Goal: Task Accomplishment & Management: Use online tool/utility

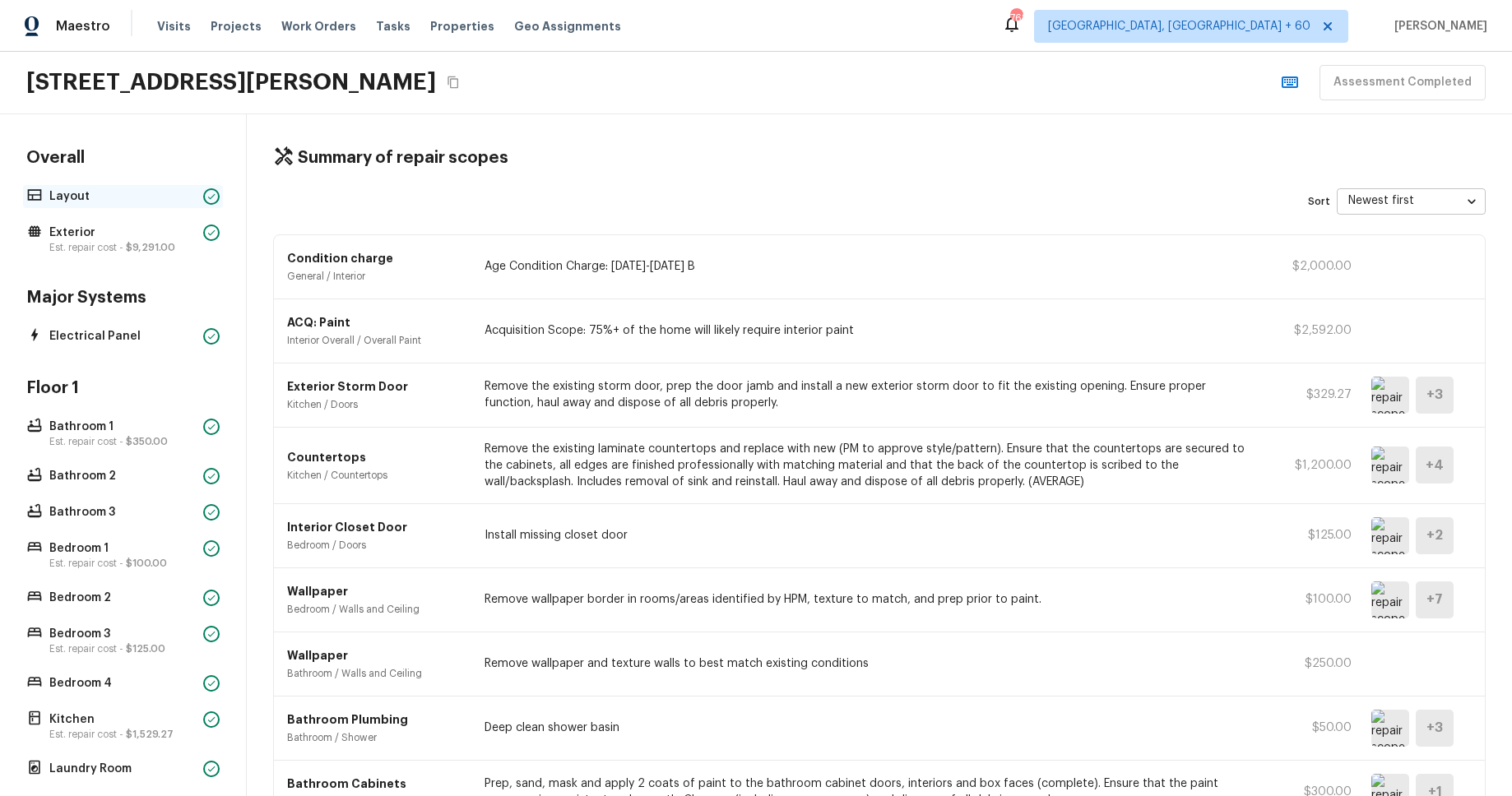
click at [139, 190] on p "Layout" at bounding box center [124, 196] width 148 height 17
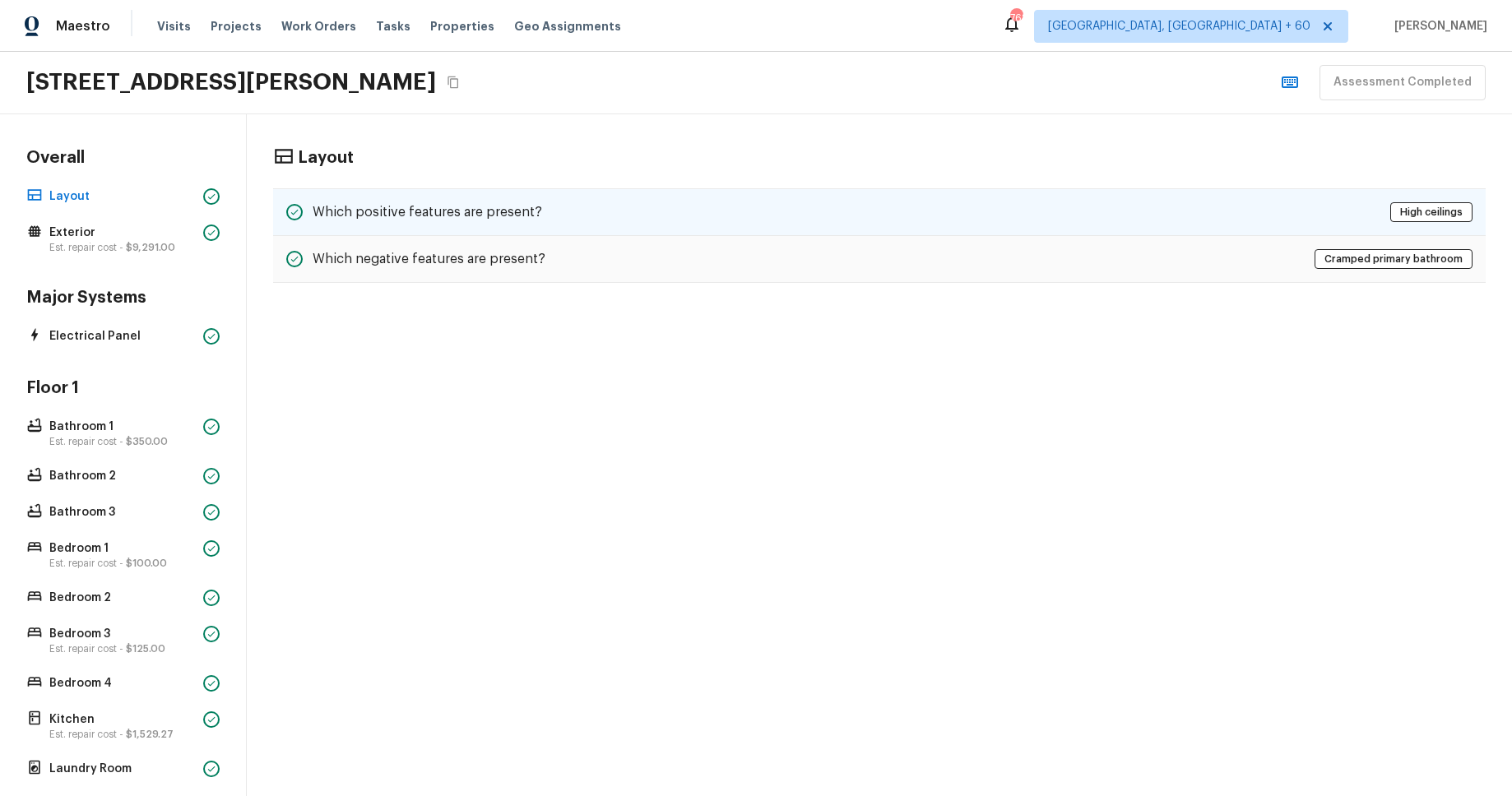
click at [668, 203] on div "Which positive features are present? High ceilings" at bounding box center [879, 212] width 1212 height 48
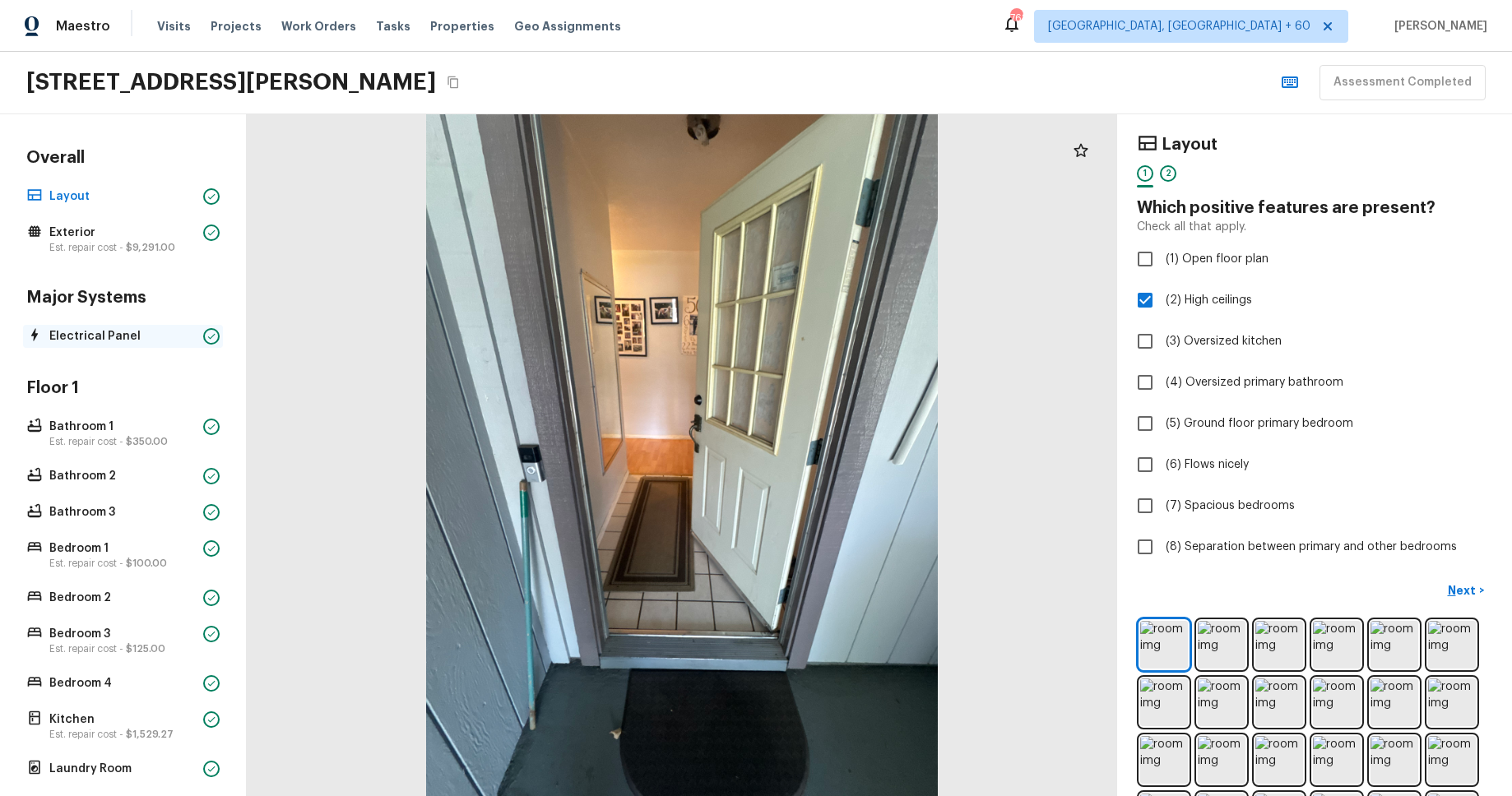
click at [137, 332] on p "Electrical Panel" at bounding box center [124, 336] width 148 height 17
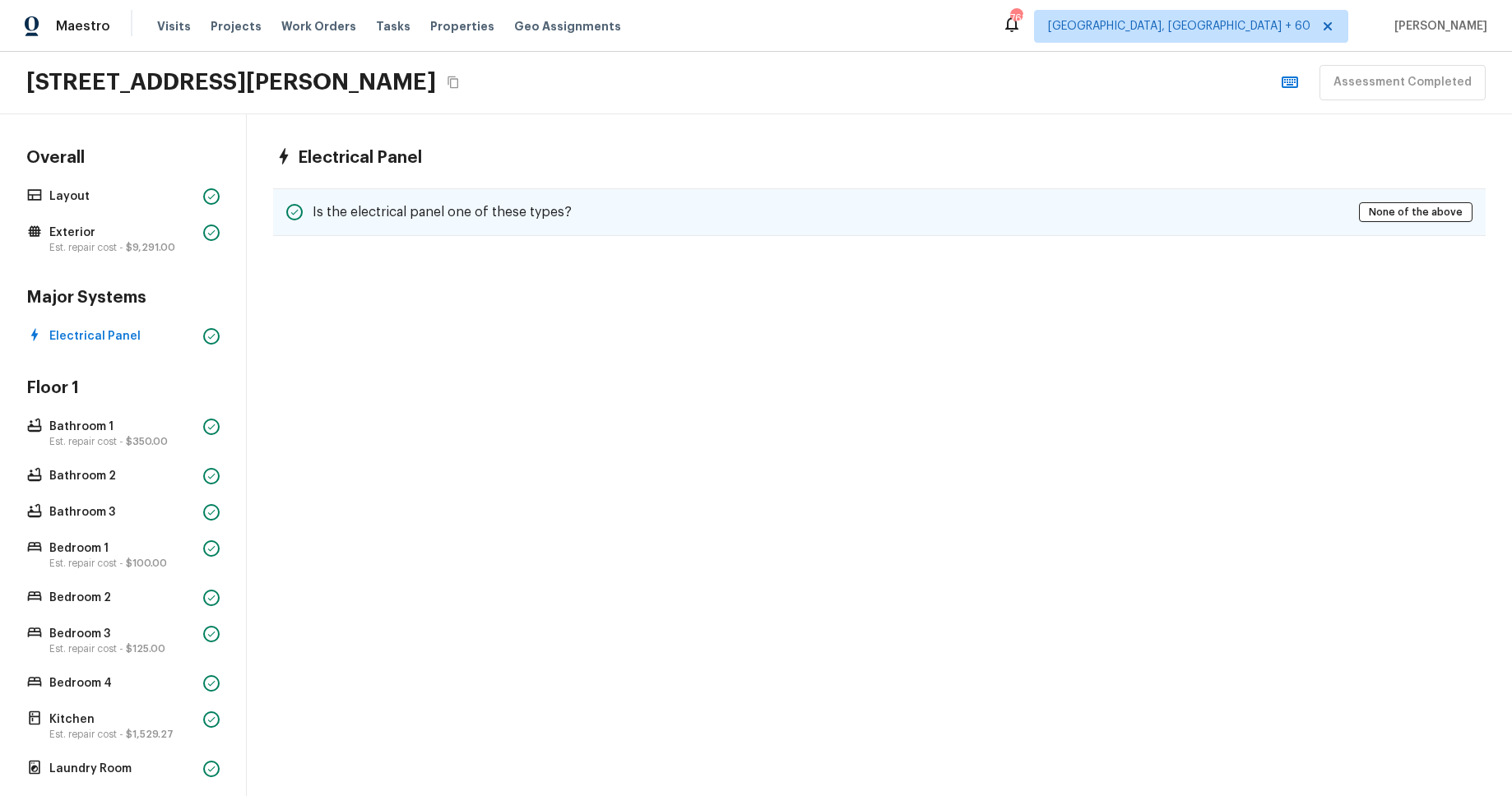
click at [504, 218] on h5 "Is the electrical panel one of these types?" at bounding box center [443, 212] width 259 height 18
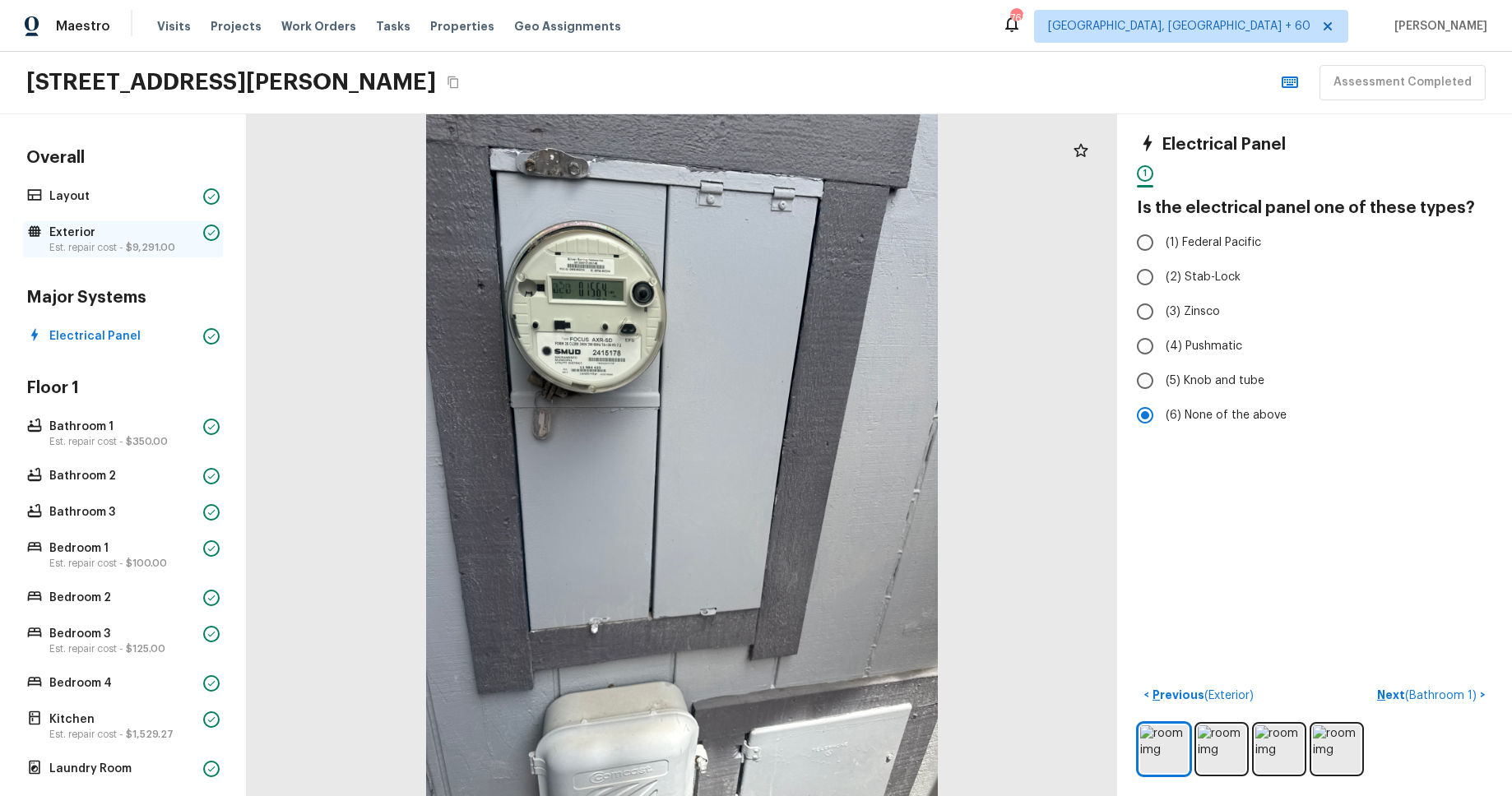
click at [94, 241] on p "Est. repair cost - $9,291.00" at bounding box center [124, 247] width 148 height 13
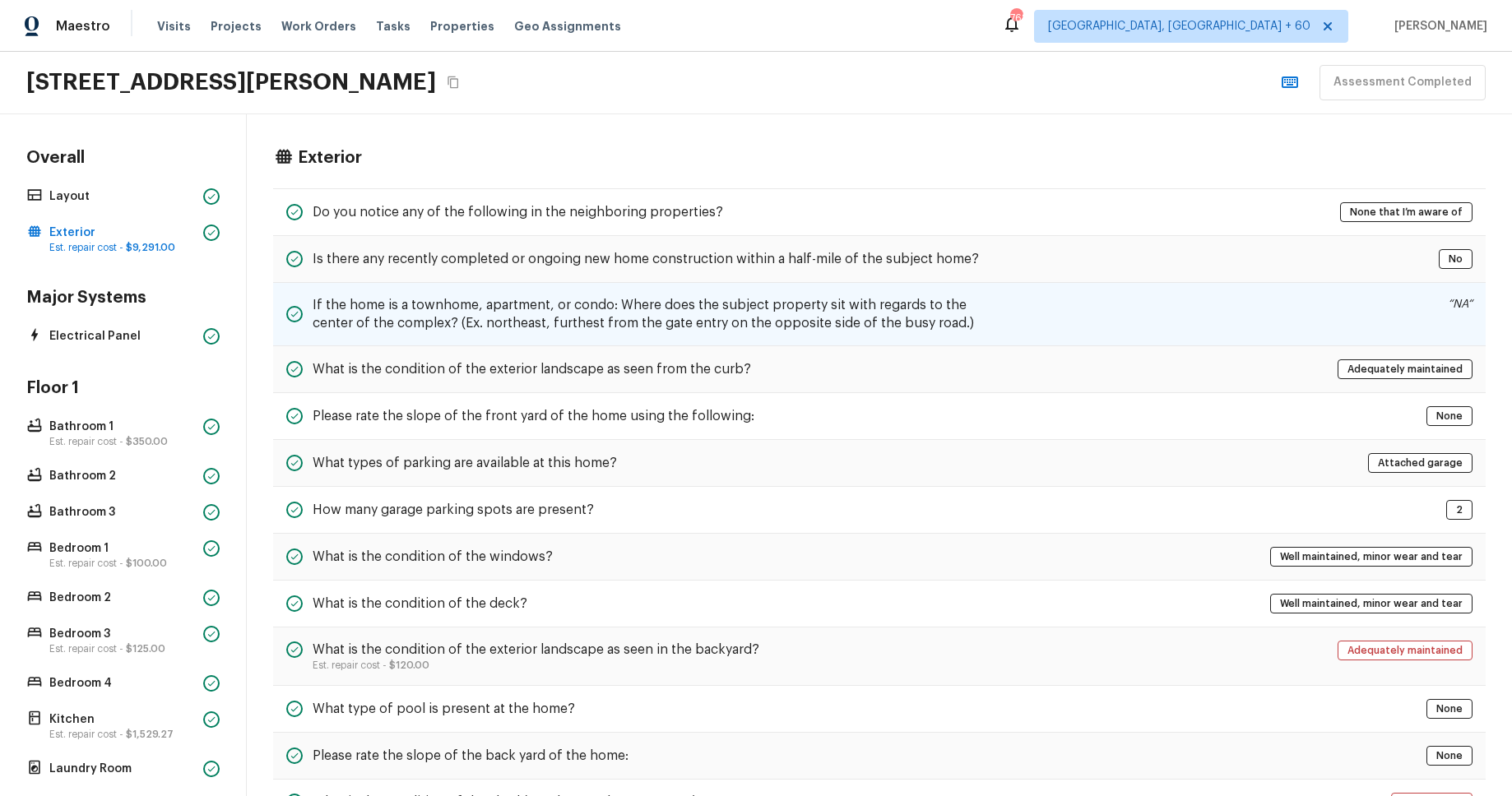
click at [425, 308] on h5 "If the home is a townhome, apartment, or condo: Where does the subject property…" at bounding box center [655, 314] width 685 height 36
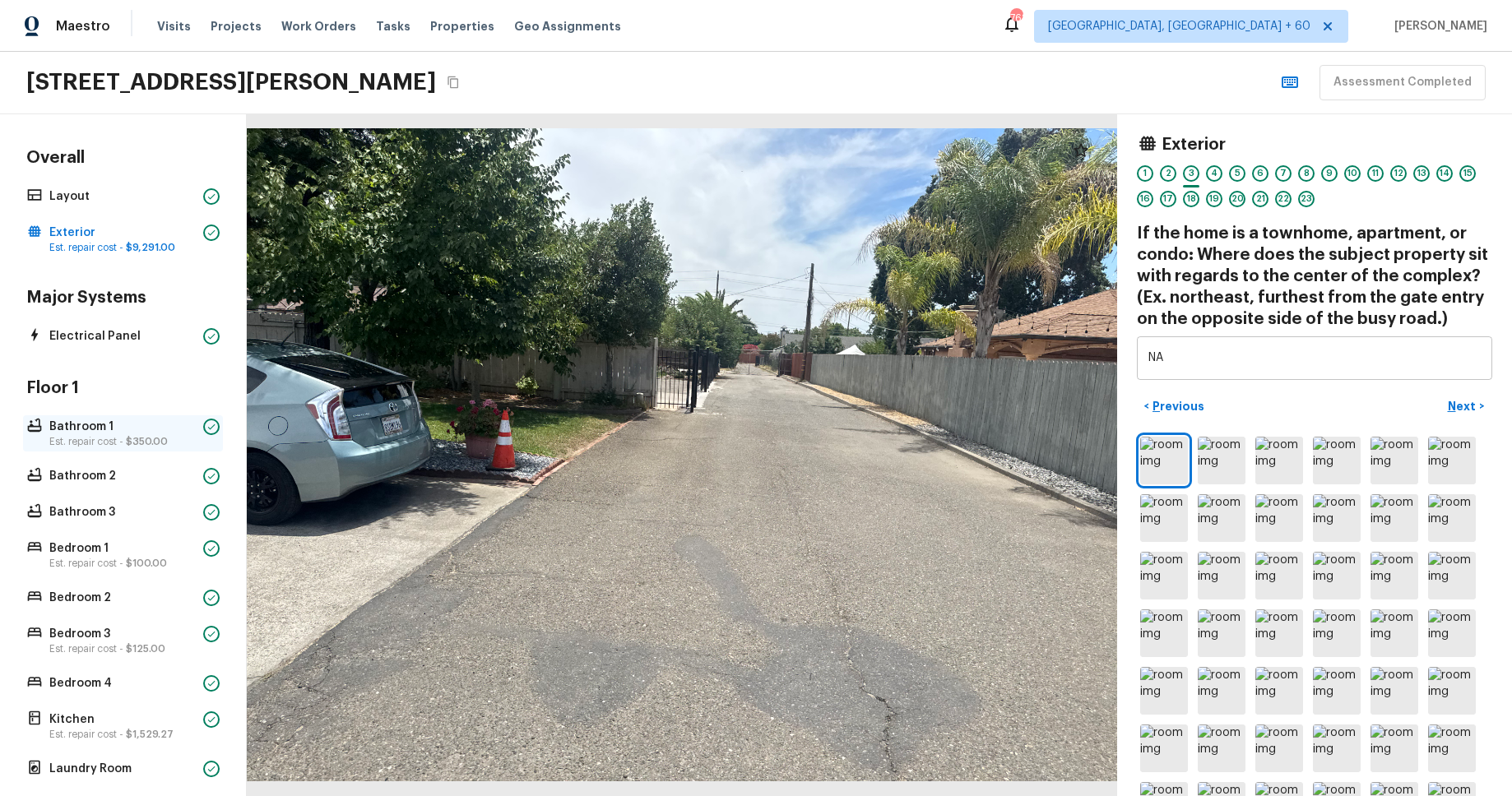
click at [112, 439] on p "Est. repair cost - $350.00" at bounding box center [124, 440] width 148 height 13
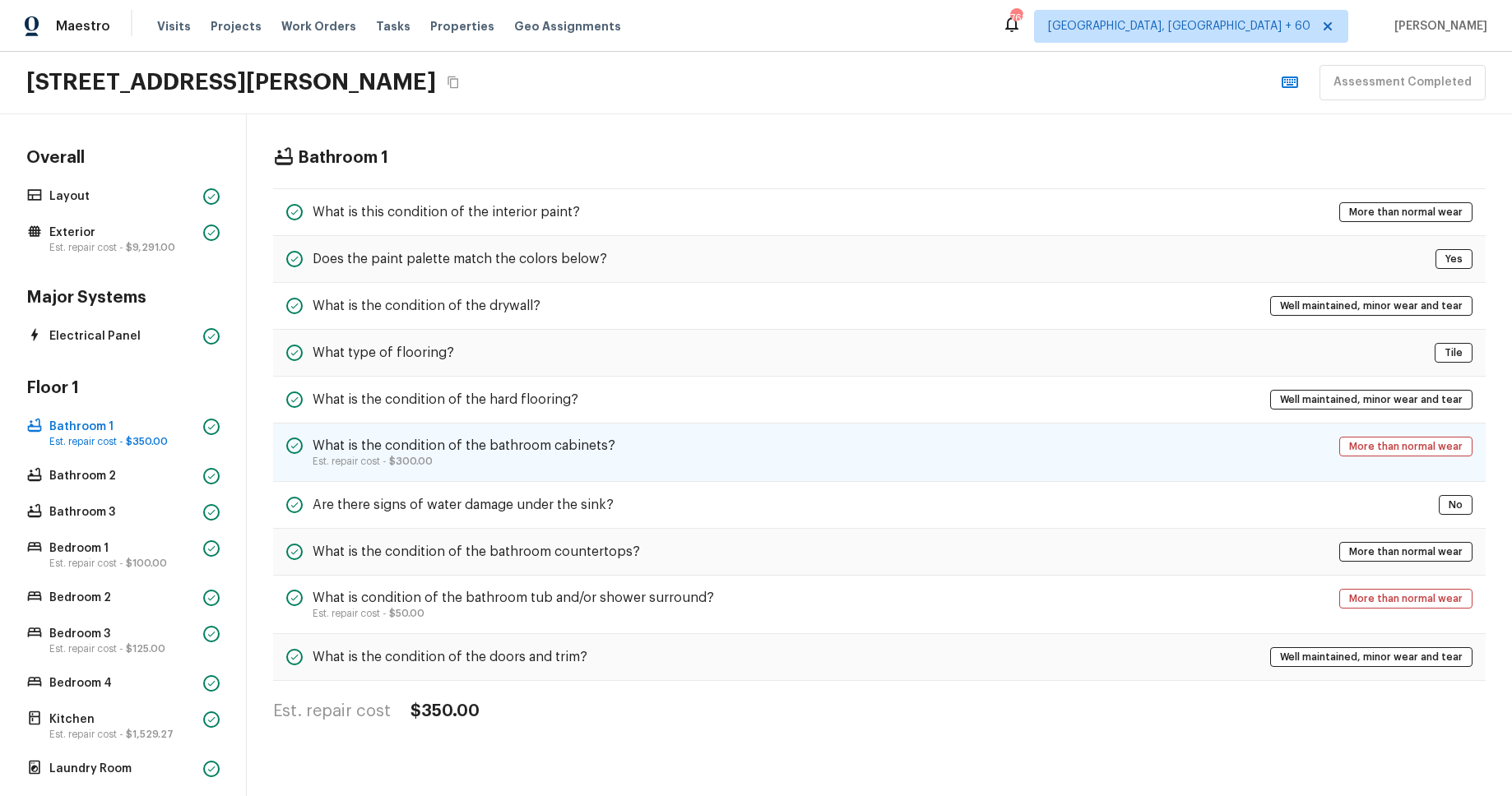
click at [500, 454] on p "Est. repair cost - $300.00" at bounding box center [464, 460] width 303 height 13
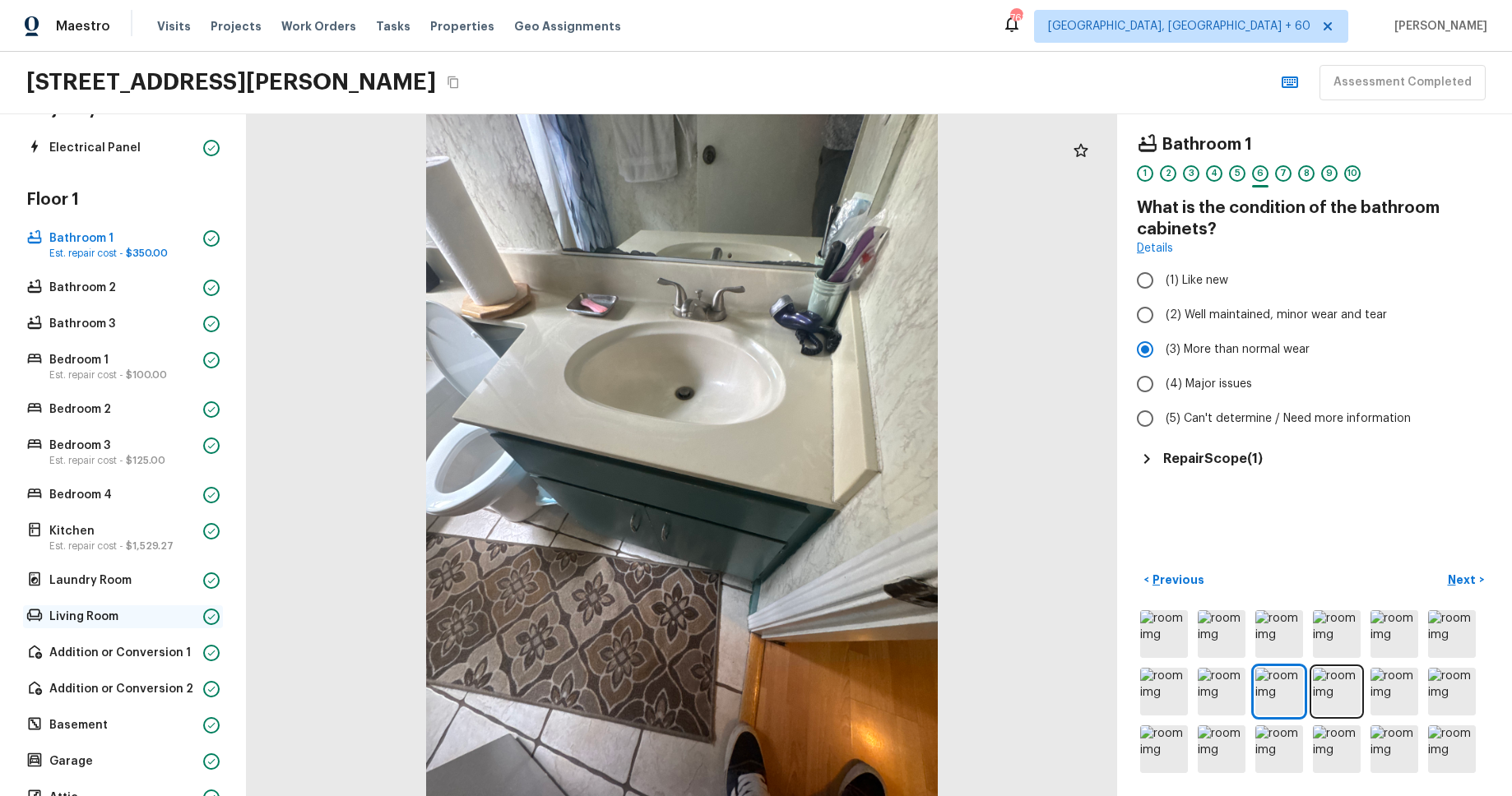
scroll to position [189, 0]
click at [75, 618] on p "Living Room" at bounding box center [124, 616] width 148 height 17
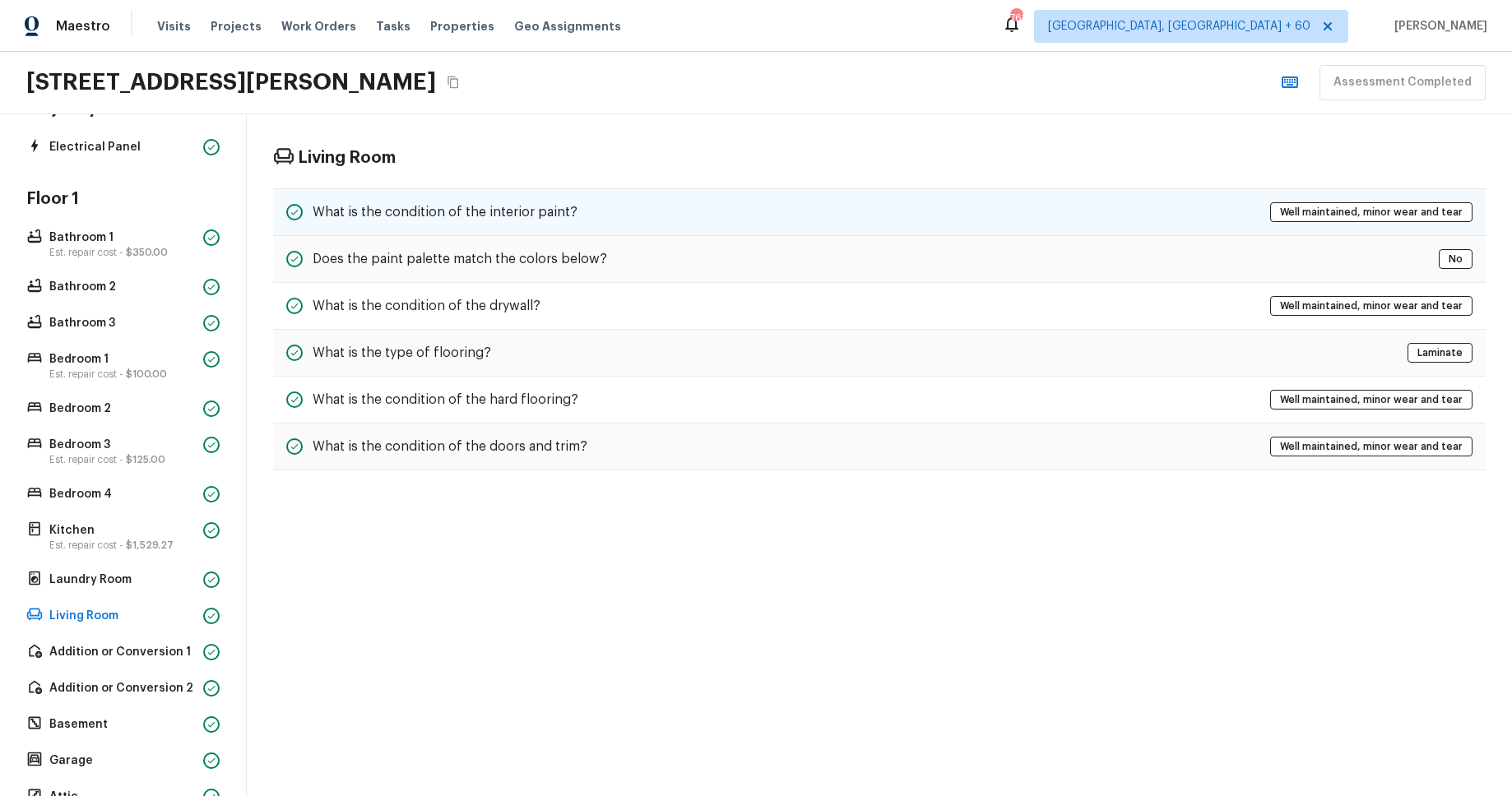
click at [468, 208] on h5 "What is the condition of the interior paint?" at bounding box center [446, 212] width 265 height 18
